Goal: Task Accomplishment & Management: Complete application form

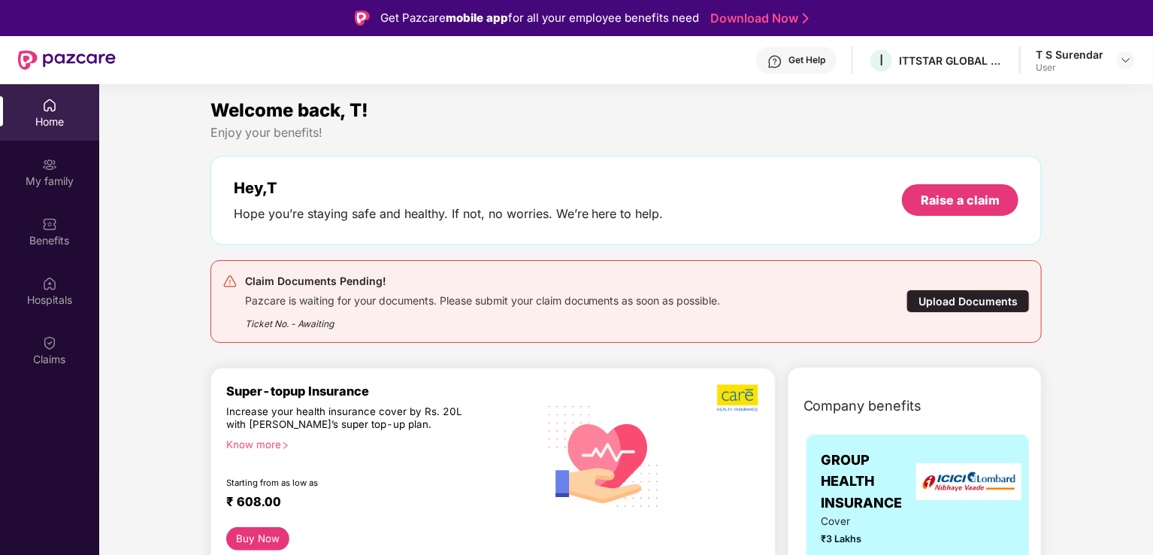
click at [971, 307] on div "Upload Documents" at bounding box center [967, 300] width 123 height 23
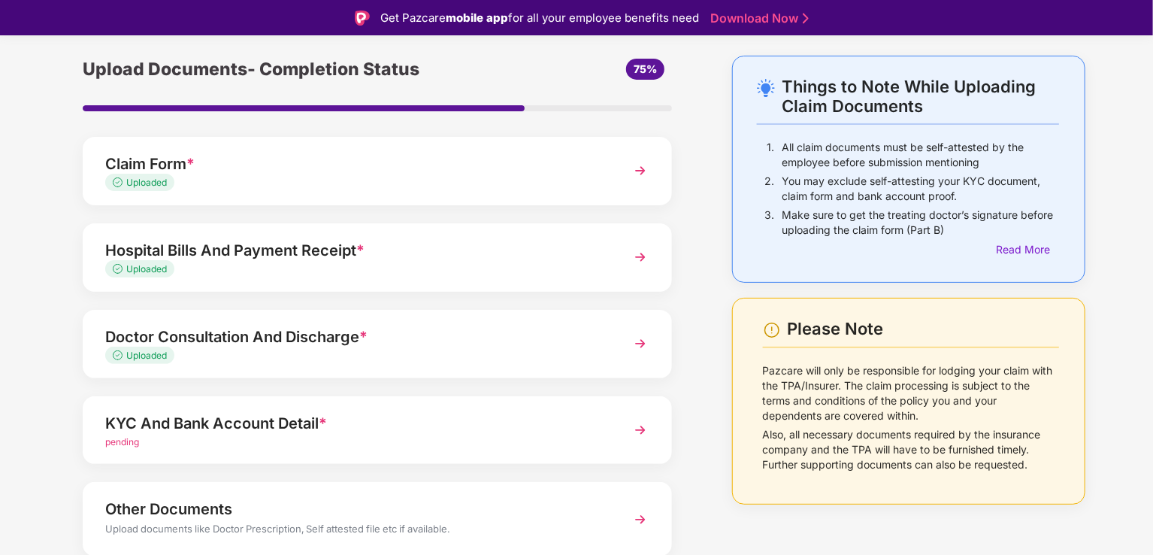
scroll to position [110, 0]
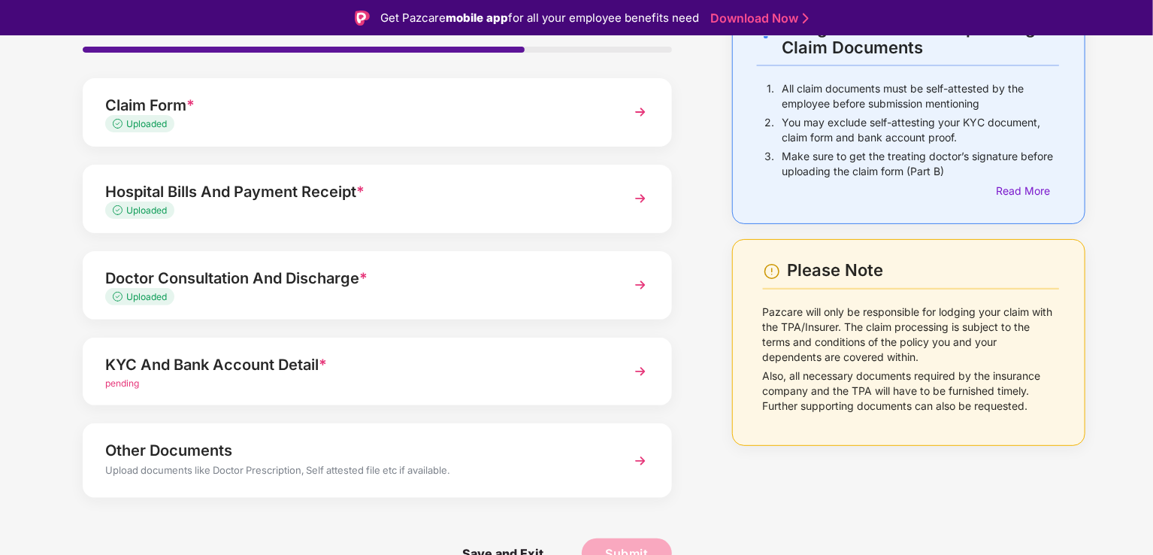
click at [111, 381] on span "pending" at bounding box center [122, 382] width 34 height 11
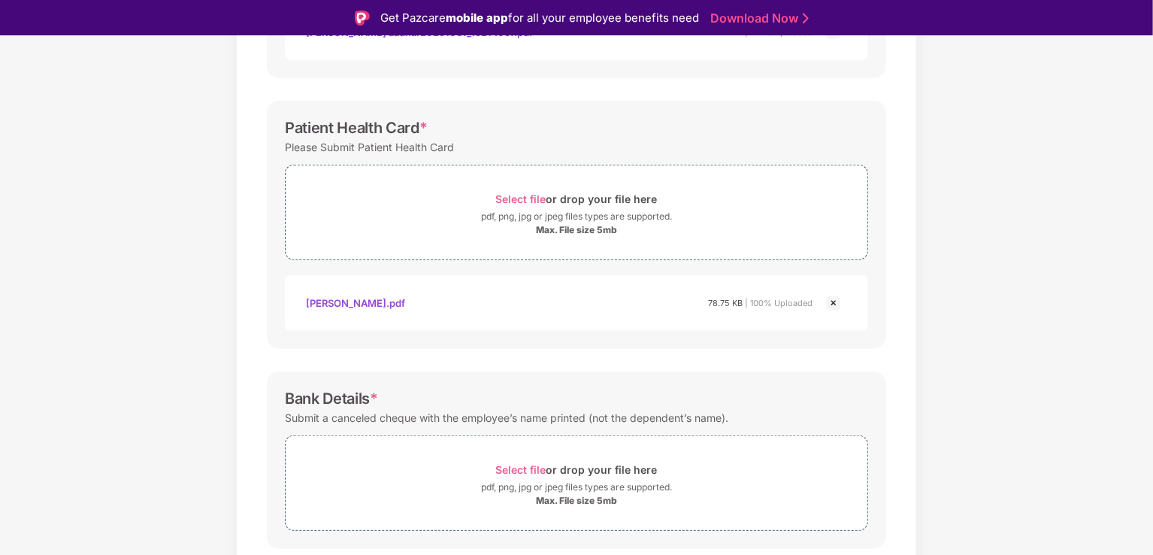
scroll to position [555, 0]
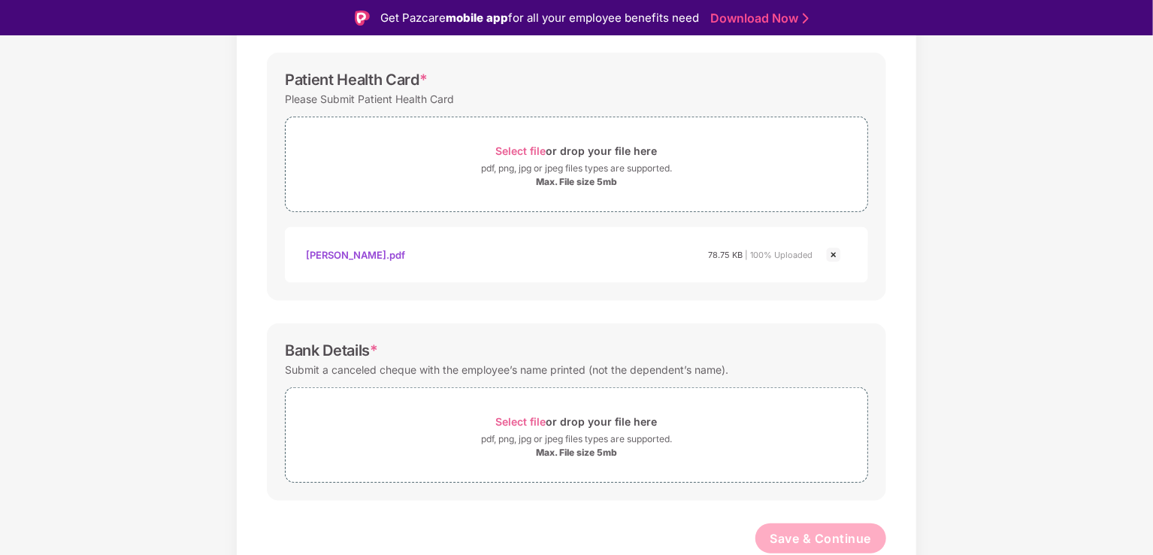
click at [560, 271] on div "[PERSON_NAME].pdf 78.75 KB | 100% Uploaded" at bounding box center [576, 255] width 583 height 56
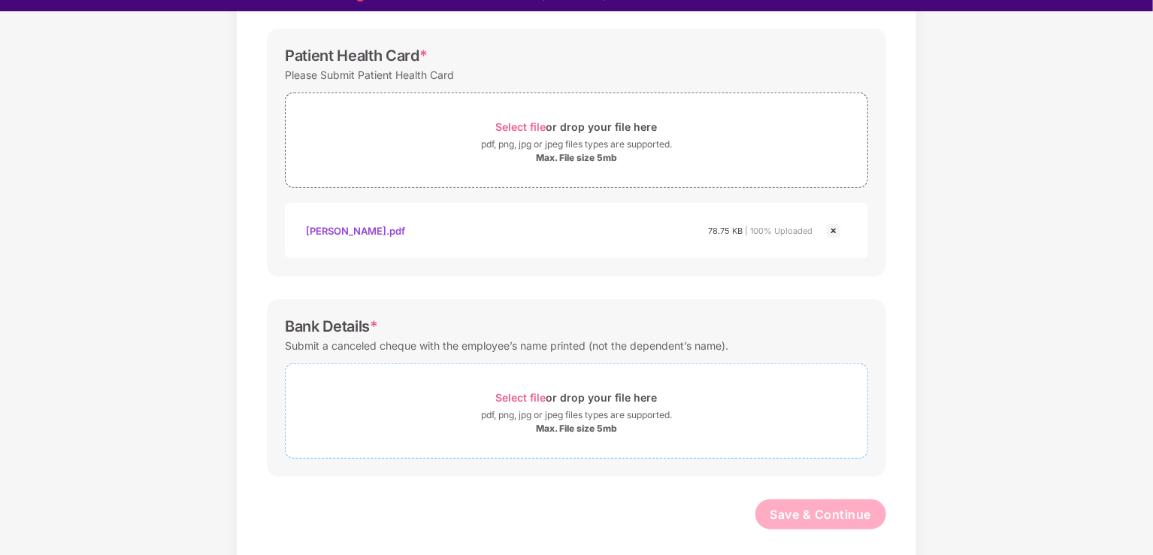
scroll to position [36, 0]
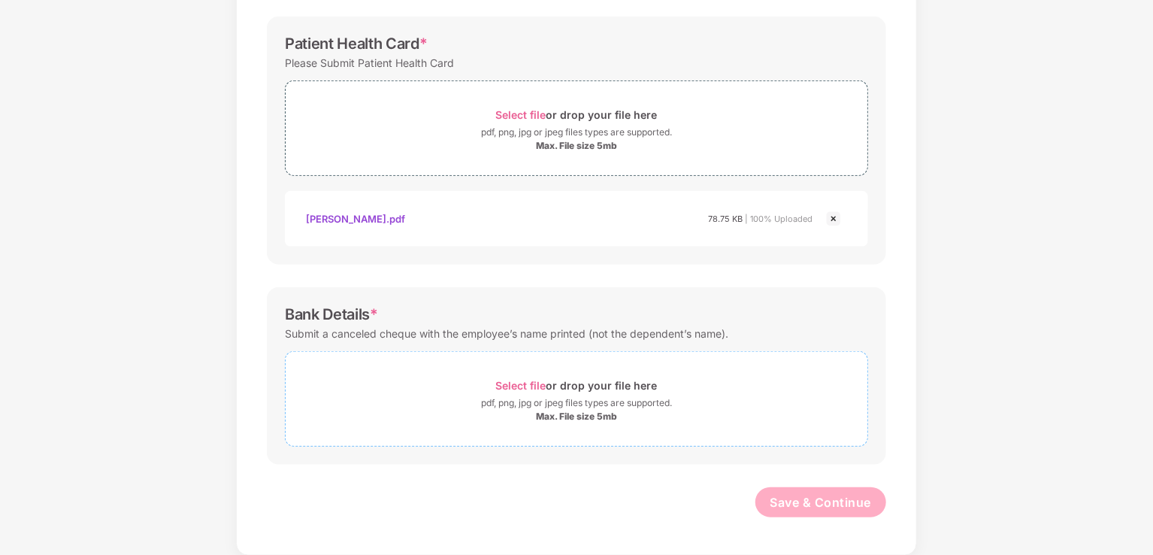
click at [570, 407] on div "pdf, png, jpg or jpeg files types are supported." at bounding box center [576, 402] width 191 height 15
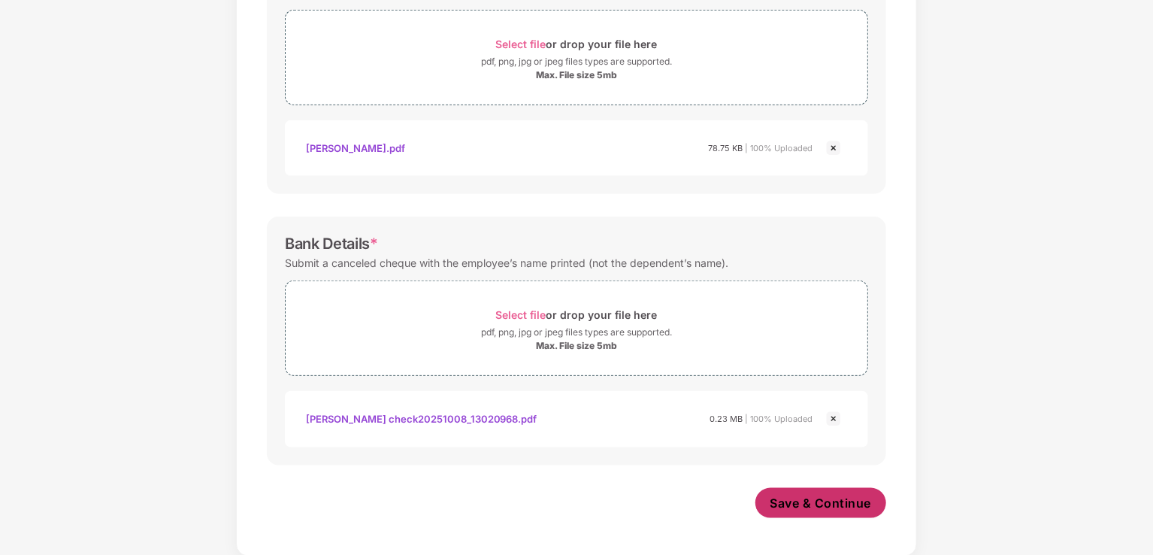
click at [812, 509] on span "Save & Continue" at bounding box center [820, 502] width 101 height 17
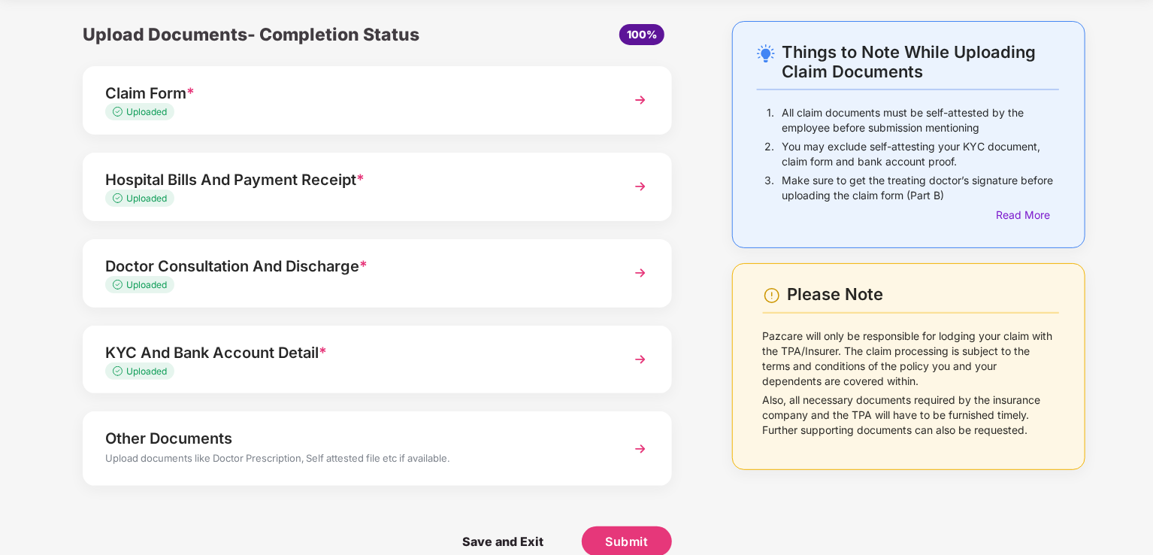
scroll to position [74, 0]
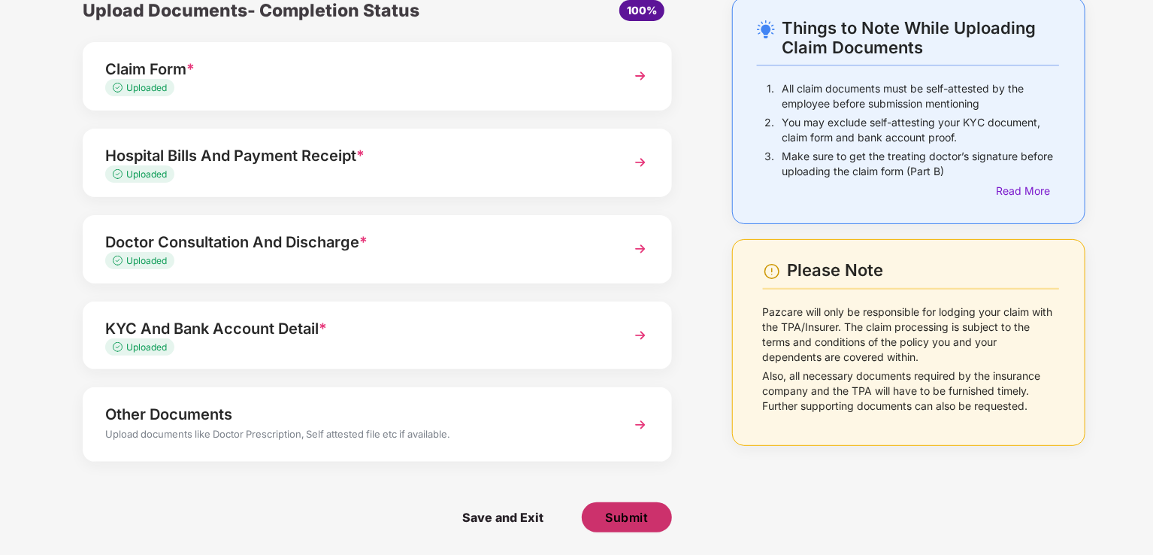
click at [624, 521] on span "Submit" at bounding box center [626, 517] width 43 height 17
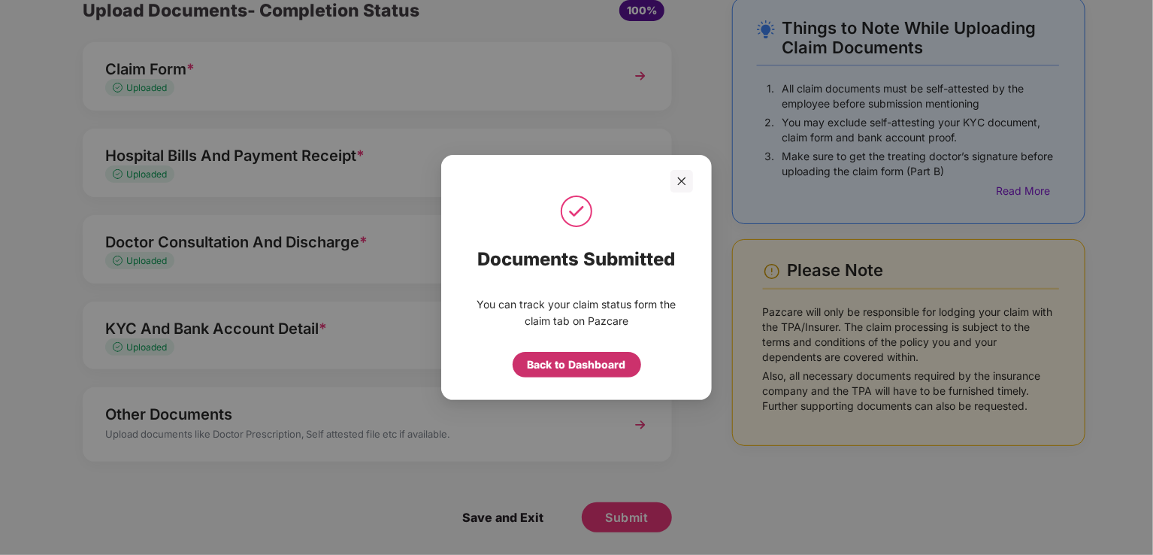
click at [582, 366] on div "Back to Dashboard" at bounding box center [577, 364] width 98 height 17
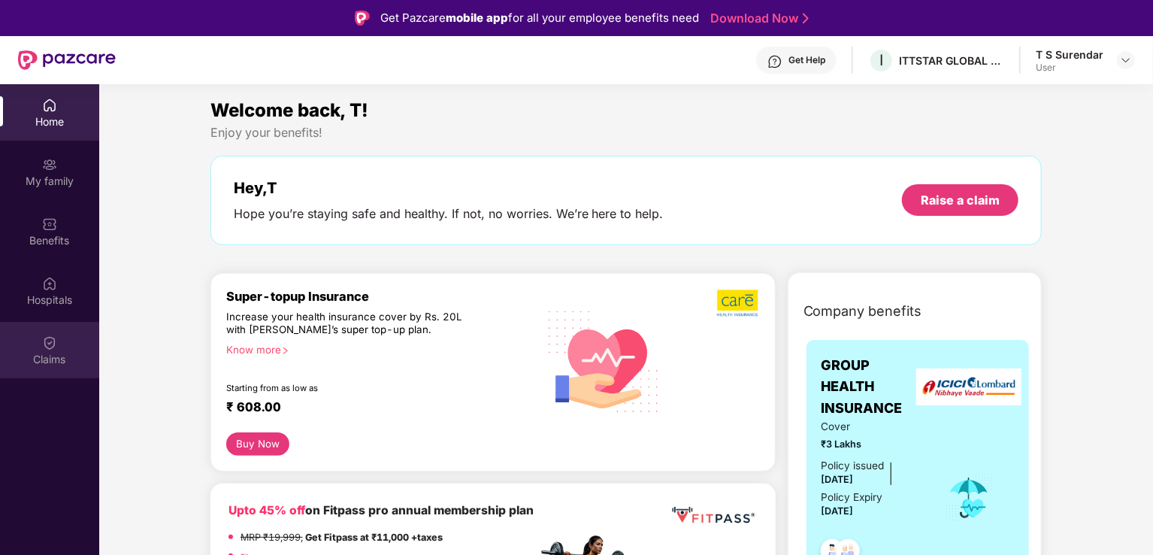
click at [46, 349] on img at bounding box center [49, 342] width 15 height 15
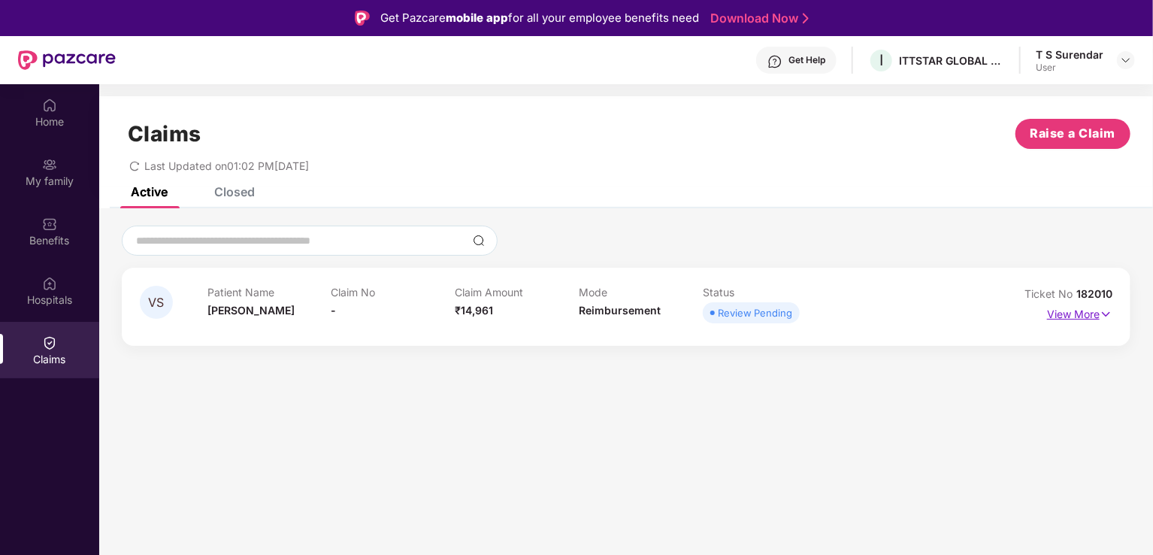
click at [1086, 315] on p "View More" at bounding box center [1079, 312] width 65 height 20
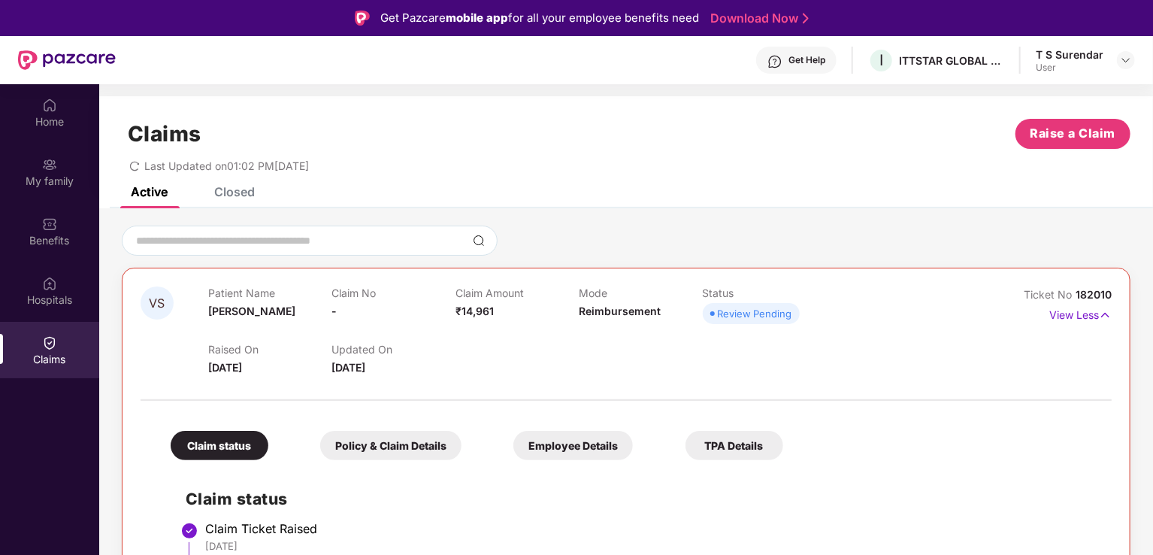
click at [825, 62] on div "Get Help" at bounding box center [806, 60] width 37 height 12
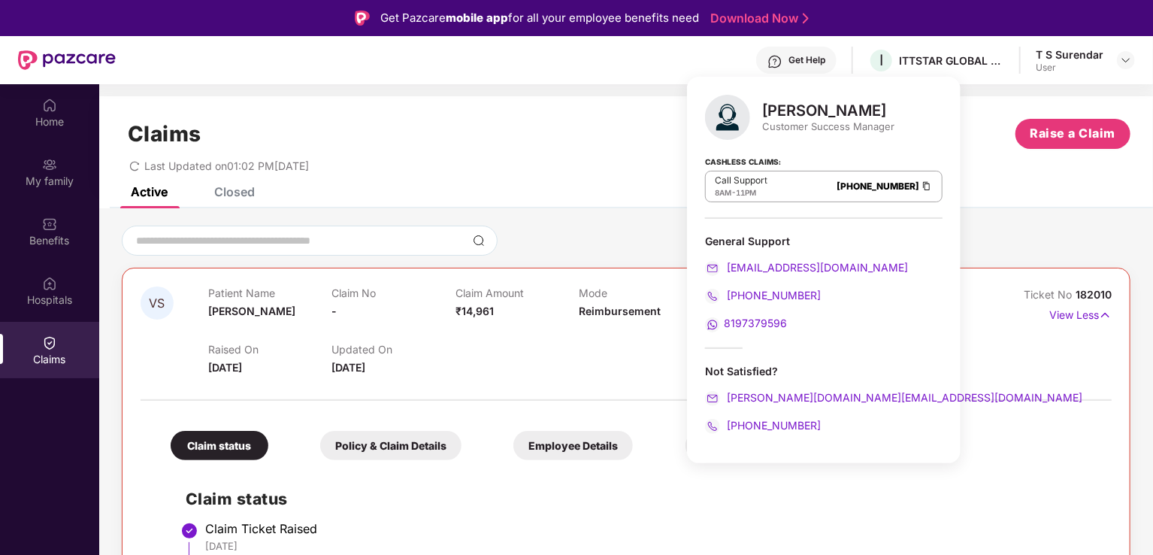
click at [529, 146] on div "Claims Raise a Claim" at bounding box center [626, 134] width 1008 height 30
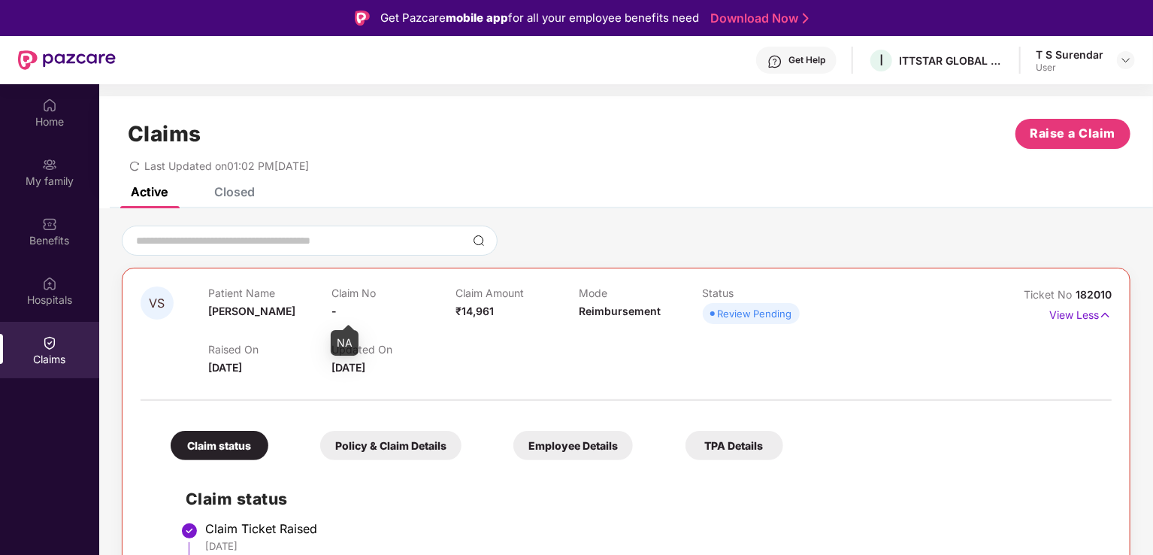
drag, startPoint x: 334, startPoint y: 313, endPoint x: 348, endPoint y: 310, distance: 13.7
click at [336, 313] on span "-" at bounding box center [333, 310] width 5 height 13
click at [583, 338] on div "Raised On [DATE] Updated On [DATE]" at bounding box center [579, 352] width 742 height 48
drag, startPoint x: 1082, startPoint y: 292, endPoint x: 1112, endPoint y: 288, distance: 30.4
click at [1112, 288] on div "VS Patient Name [PERSON_NAME] Claim No - Claim Amount ₹14,961 Mode Reimbursemen…" at bounding box center [626, 494] width 1008 height 452
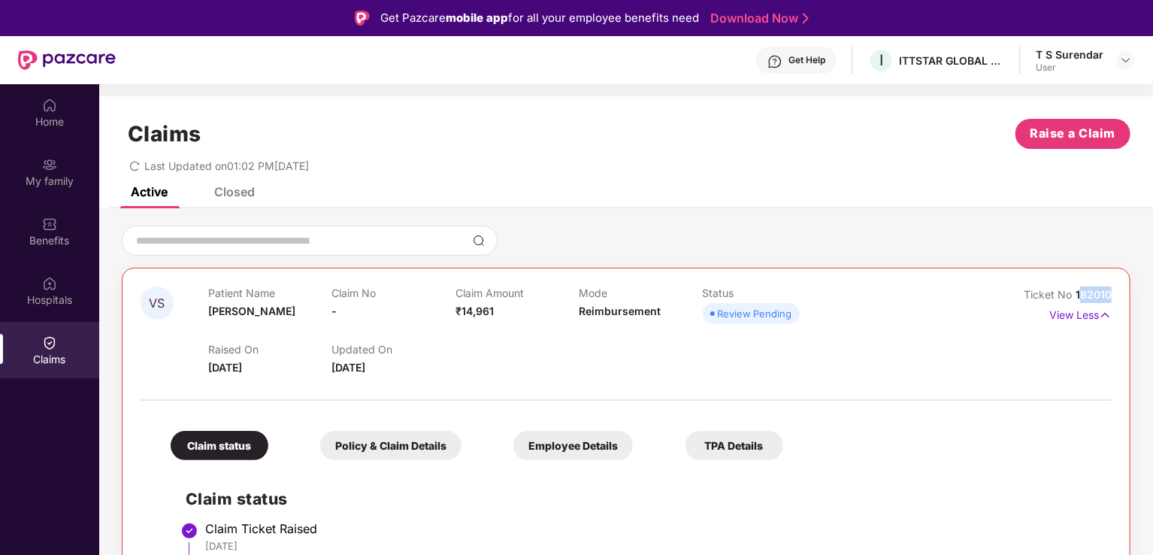
click at [1079, 296] on span "182010" at bounding box center [1093, 294] width 36 height 13
click at [1037, 295] on span "Ticket No" at bounding box center [1049, 294] width 52 height 13
drag, startPoint x: 1022, startPoint y: 295, endPoint x: 1121, endPoint y: 290, distance: 99.3
click at [1121, 290] on div "VS Patient Name [PERSON_NAME] Claim No - Claim Amount ₹14,961 Mode Reimbursemen…" at bounding box center [626, 494] width 1008 height 452
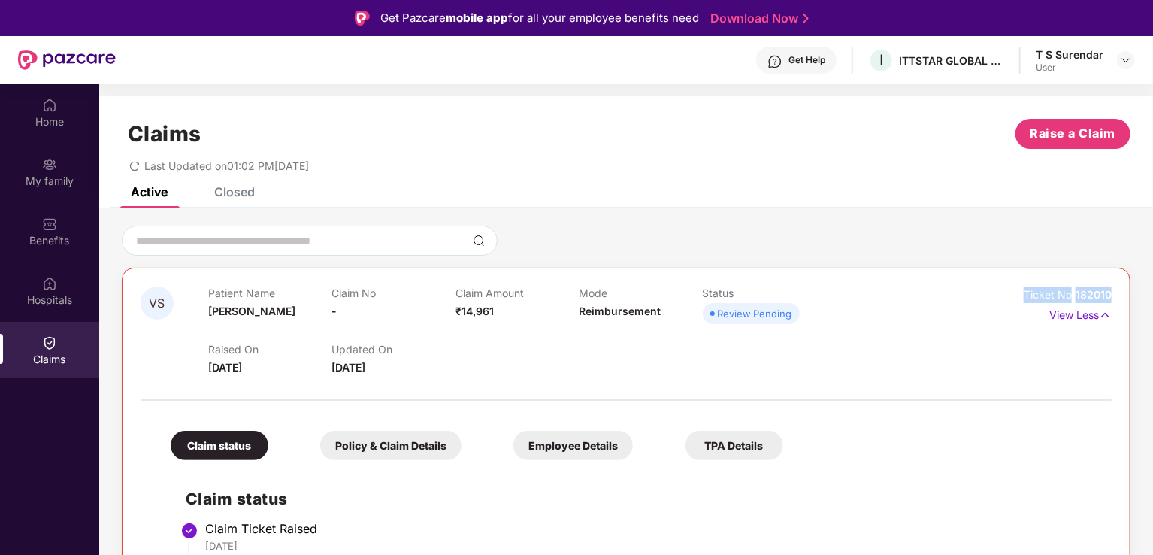
click at [1092, 292] on span "182010" at bounding box center [1093, 294] width 36 height 13
click at [1088, 292] on span "182010" at bounding box center [1093, 294] width 36 height 13
drag, startPoint x: 1073, startPoint y: 295, endPoint x: 1114, endPoint y: 295, distance: 41.3
click at [1114, 295] on div "VS Patient Name [PERSON_NAME] Claim No - Claim Amount ₹14,961 Mode Reimbursemen…" at bounding box center [626, 494] width 1008 height 452
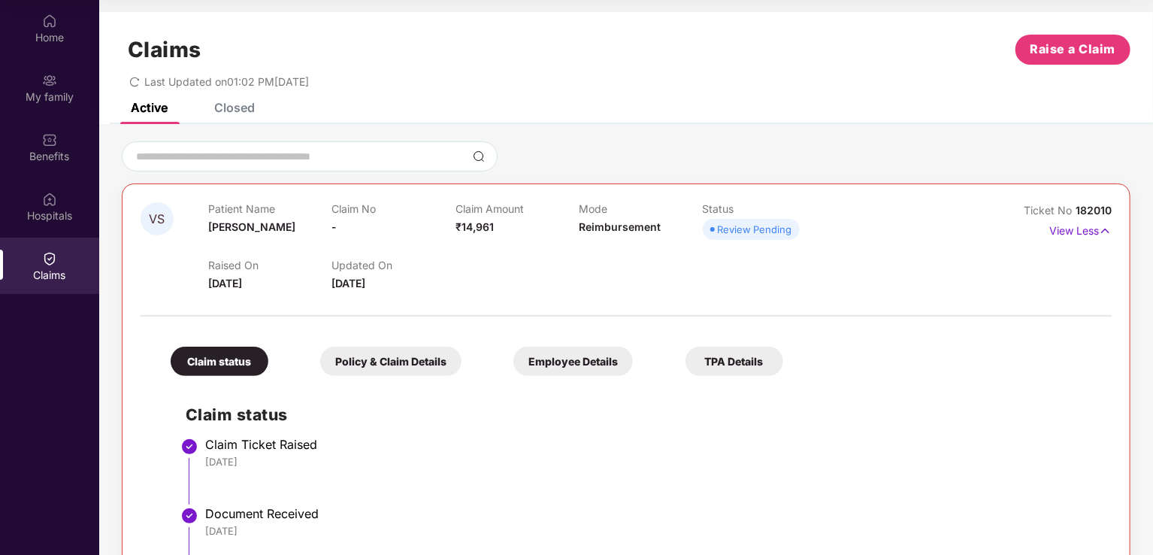
click at [578, 365] on div "Employee Details" at bounding box center [572, 360] width 119 height 29
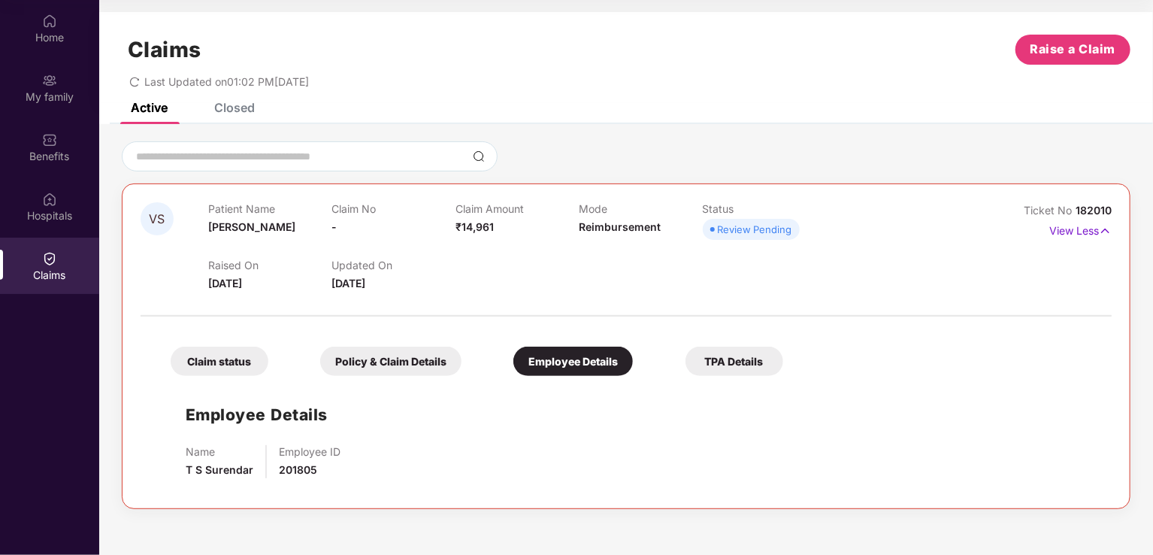
click at [436, 362] on div "Policy & Claim Details" at bounding box center [390, 360] width 141 height 29
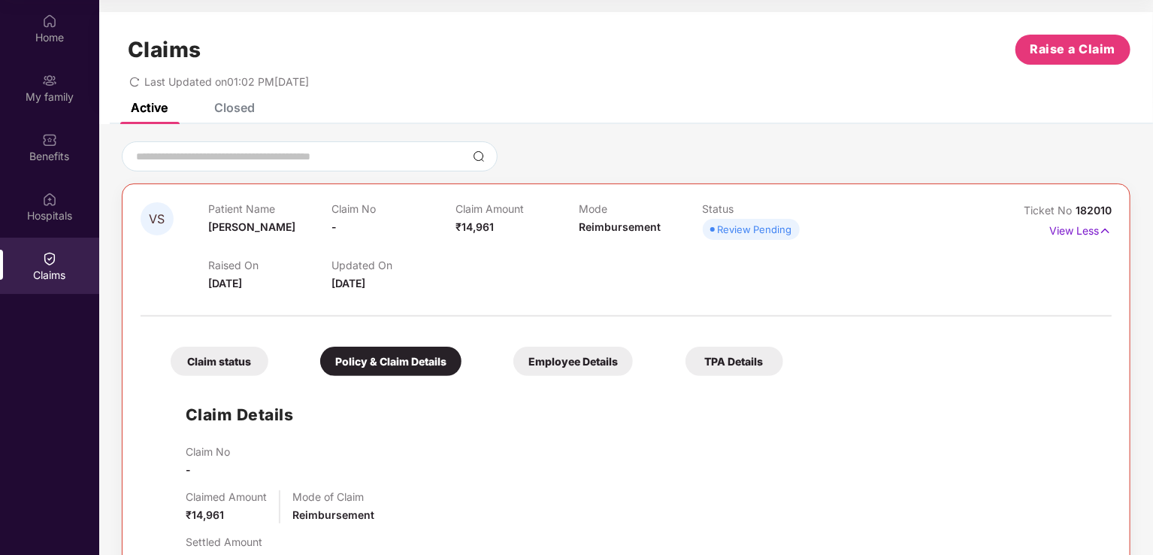
click at [214, 358] on div "Claim status" at bounding box center [220, 360] width 98 height 29
